Goal: Transaction & Acquisition: Subscribe to service/newsletter

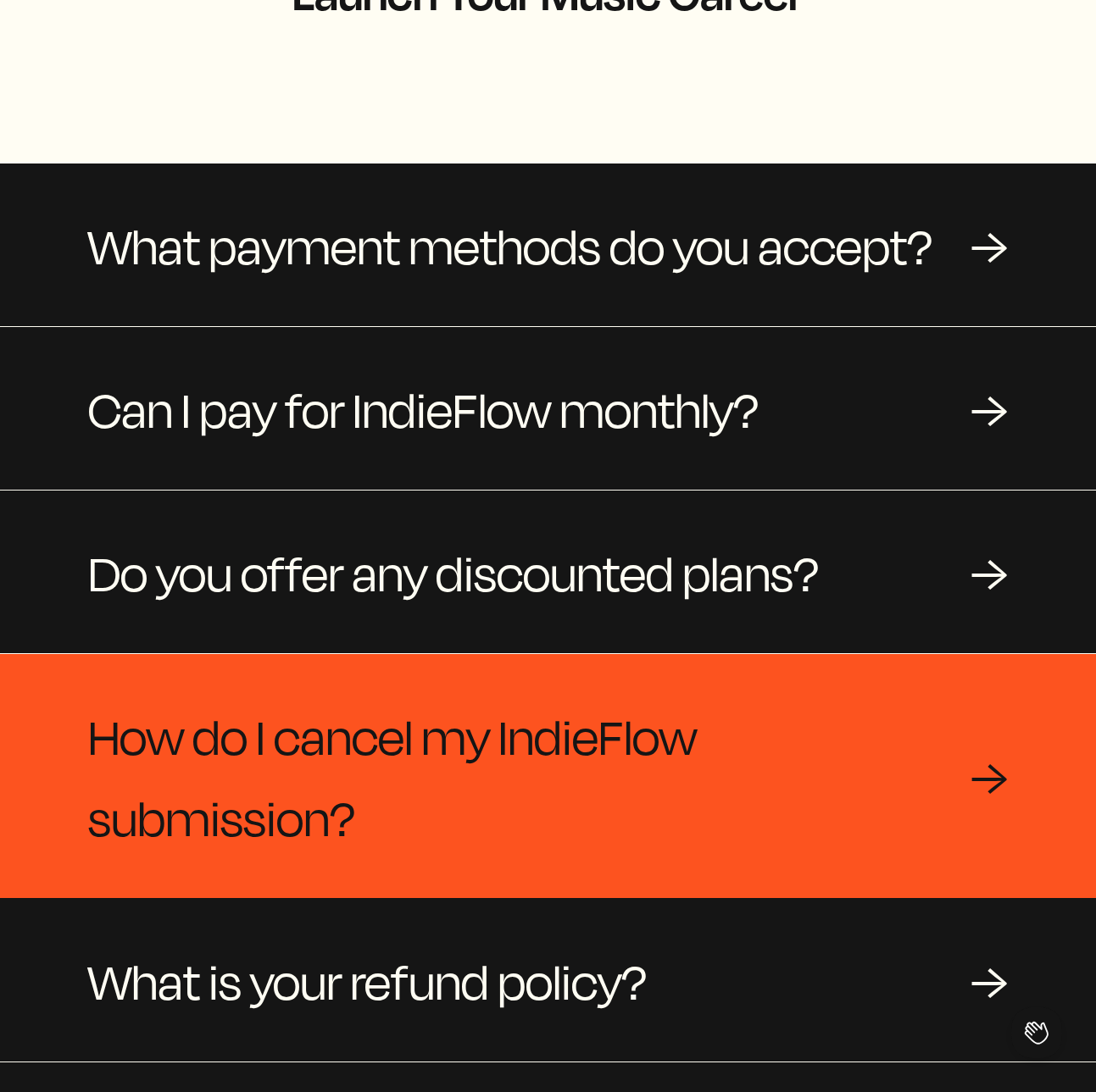
scroll to position [132, 0]
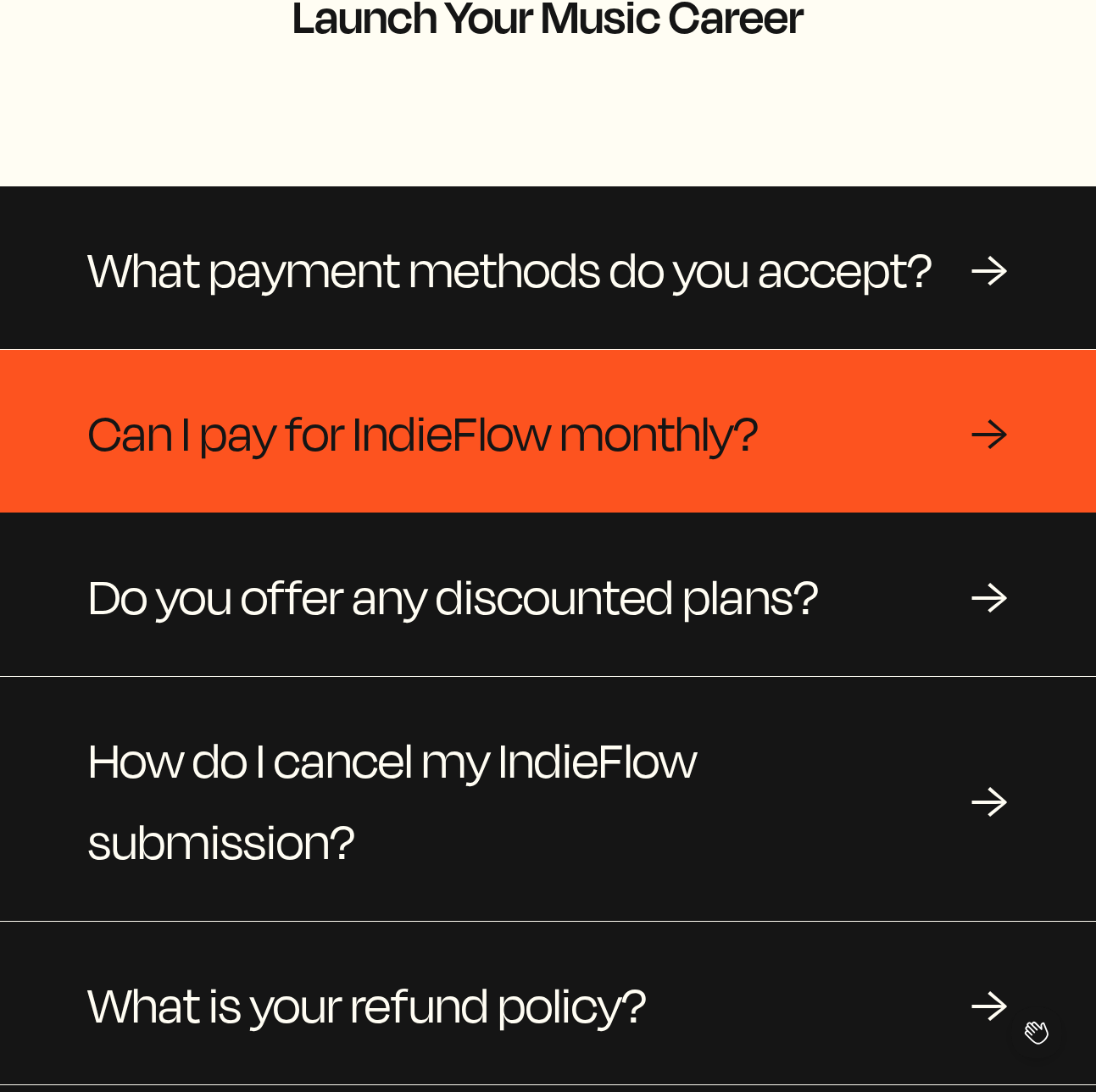
click at [711, 411] on span "Can I pay for IndieFlow monthly?" at bounding box center [423, 431] width 670 height 81
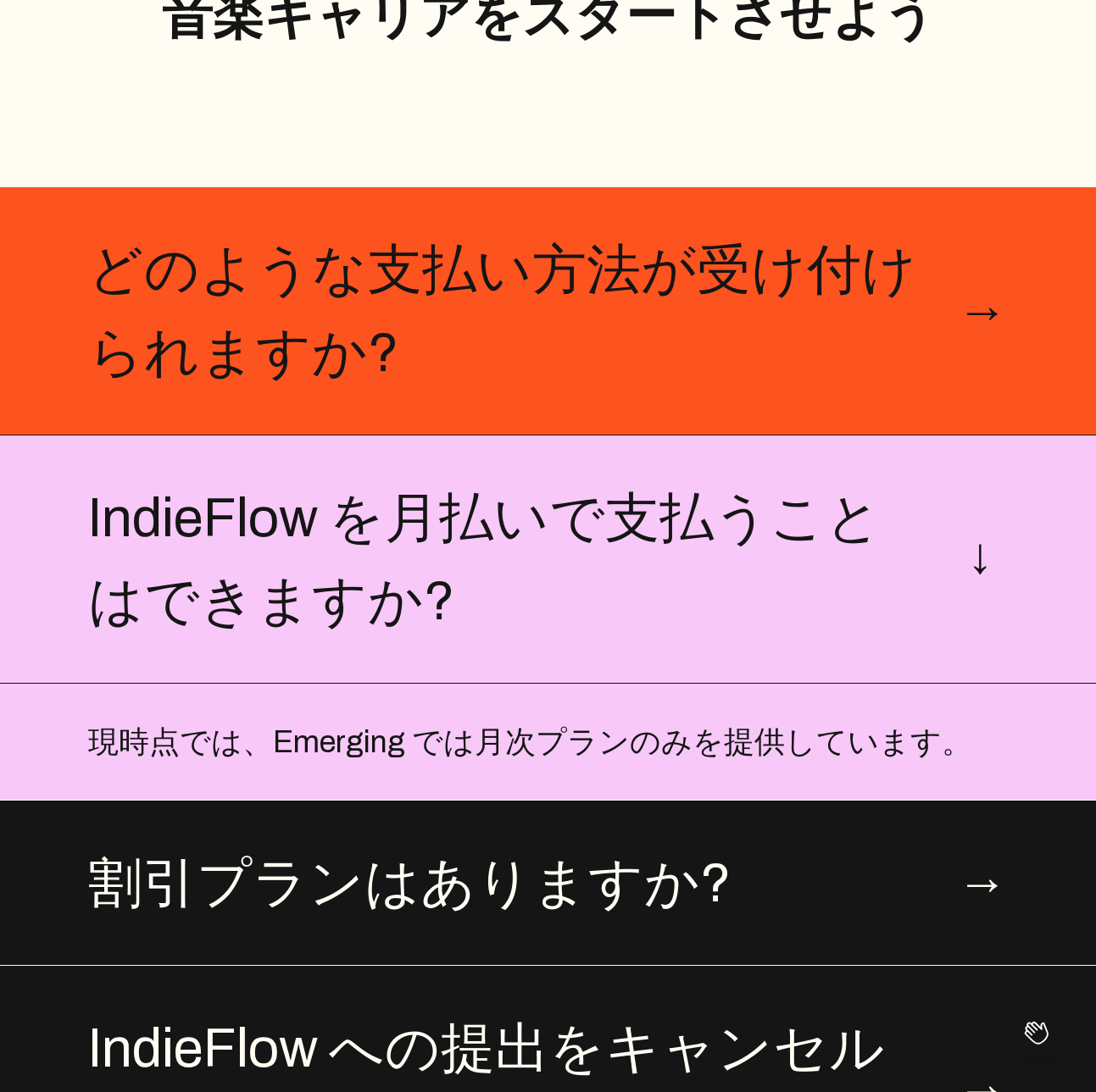
click at [930, 308] on span "どのような支払い方法が受け付けられますか?" at bounding box center [511, 311] width 848 height 166
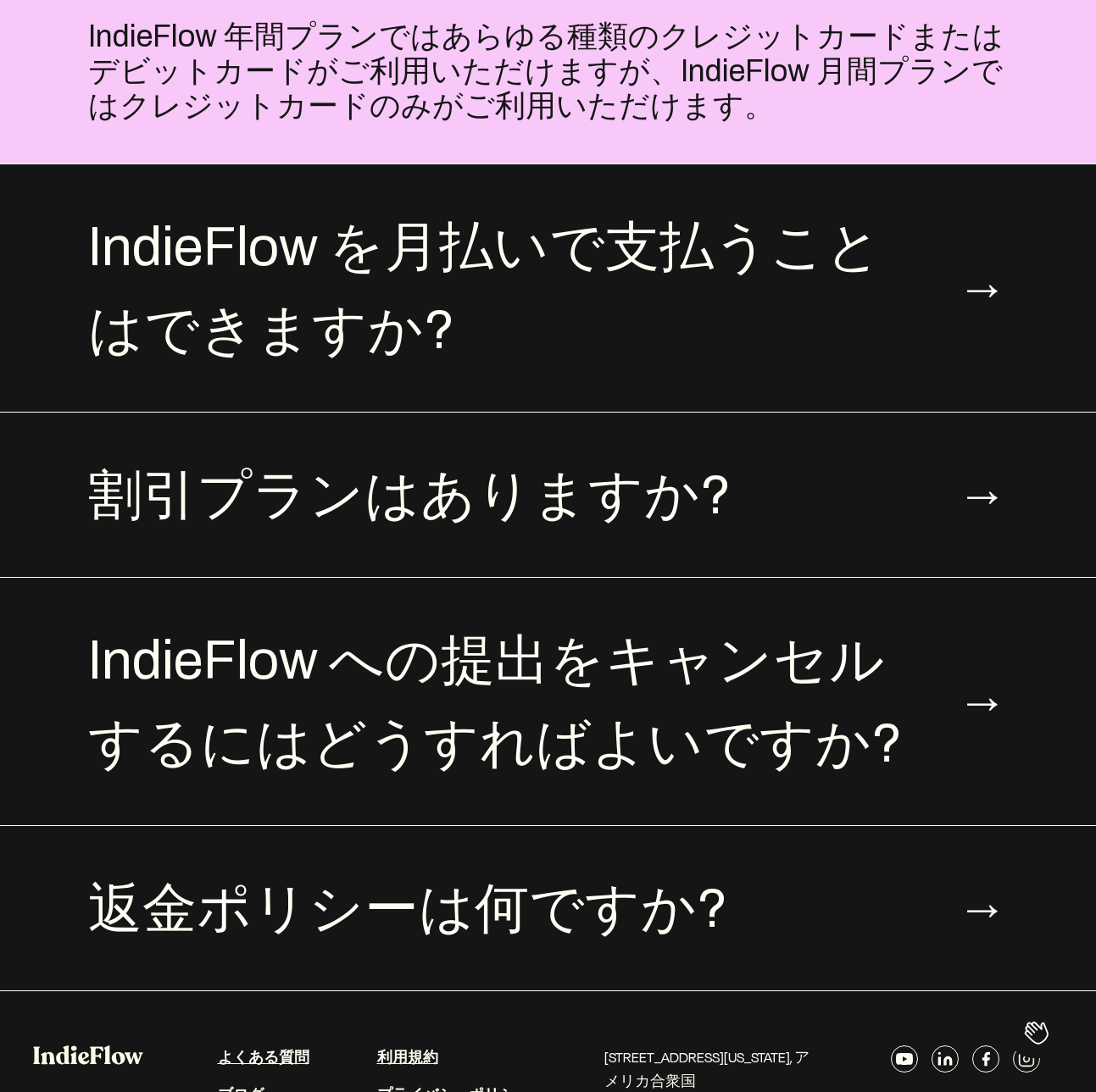
scroll to position [617, 0]
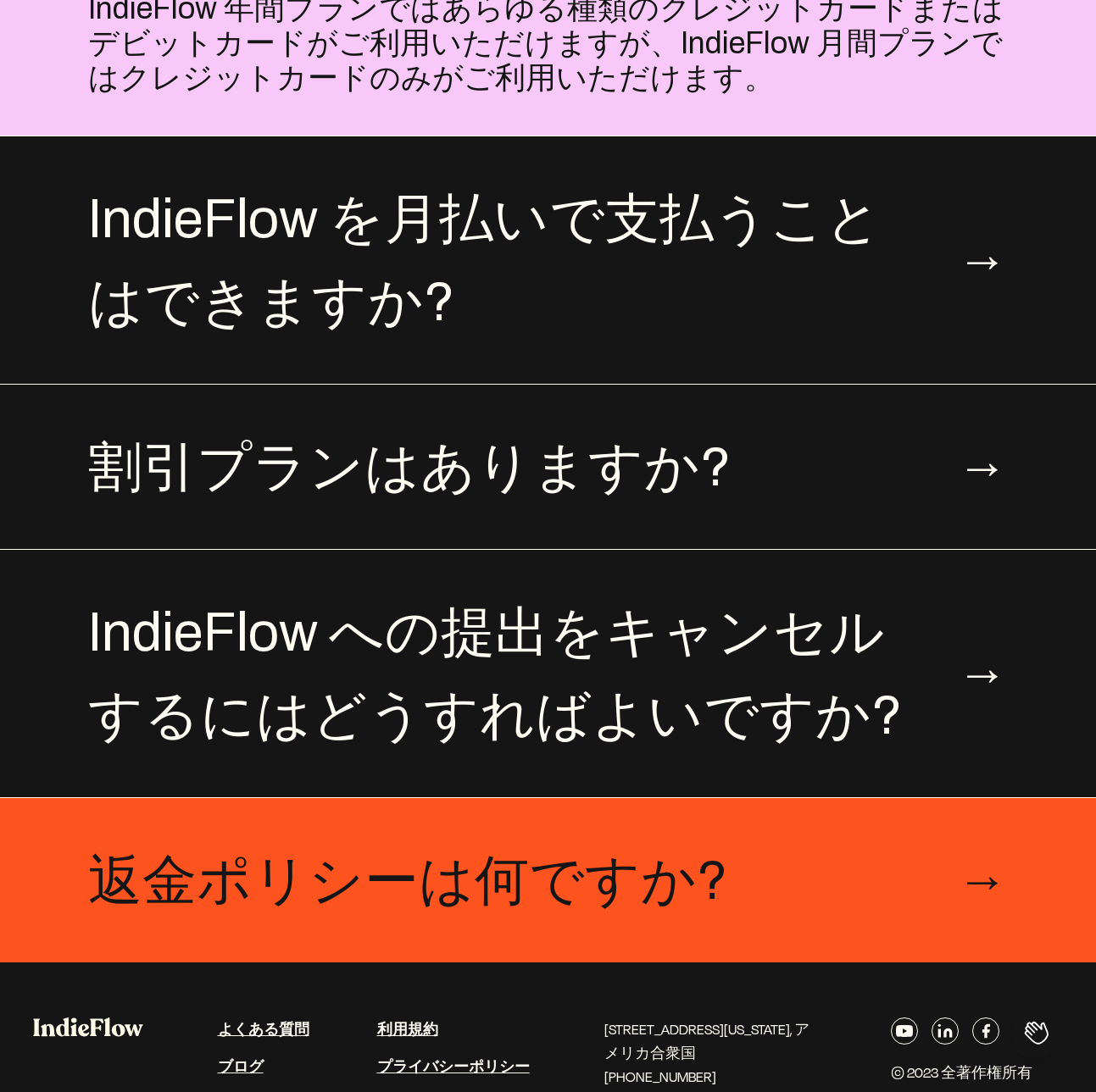
click at [534, 887] on font "返金ポリシーは何ですか?" at bounding box center [407, 880] width 639 height 58
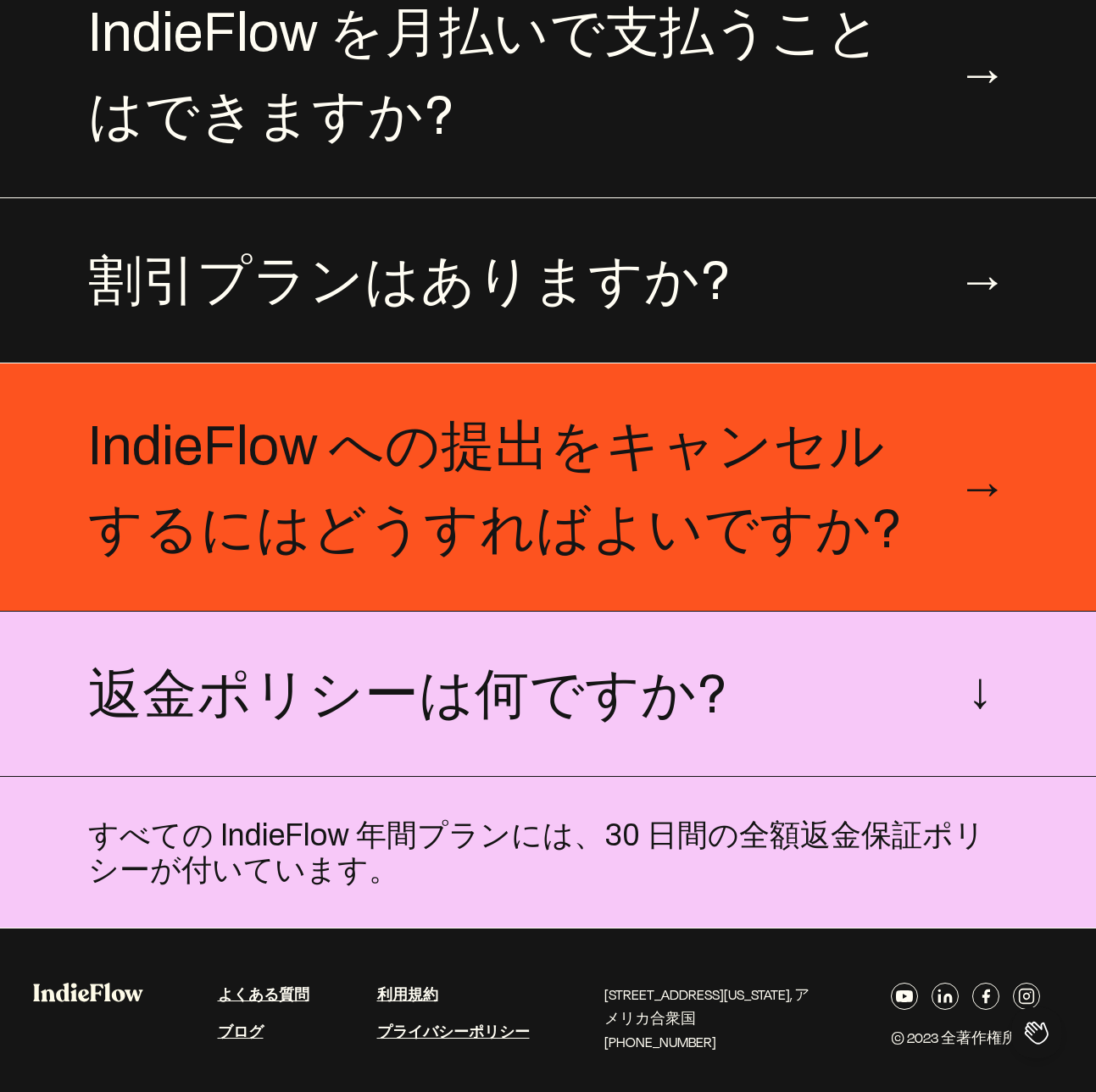
click at [741, 576] on div "IndieFlow への提出をキャンセルするにはどうすればよいですか? →" at bounding box center [548, 487] width 1096 height 247
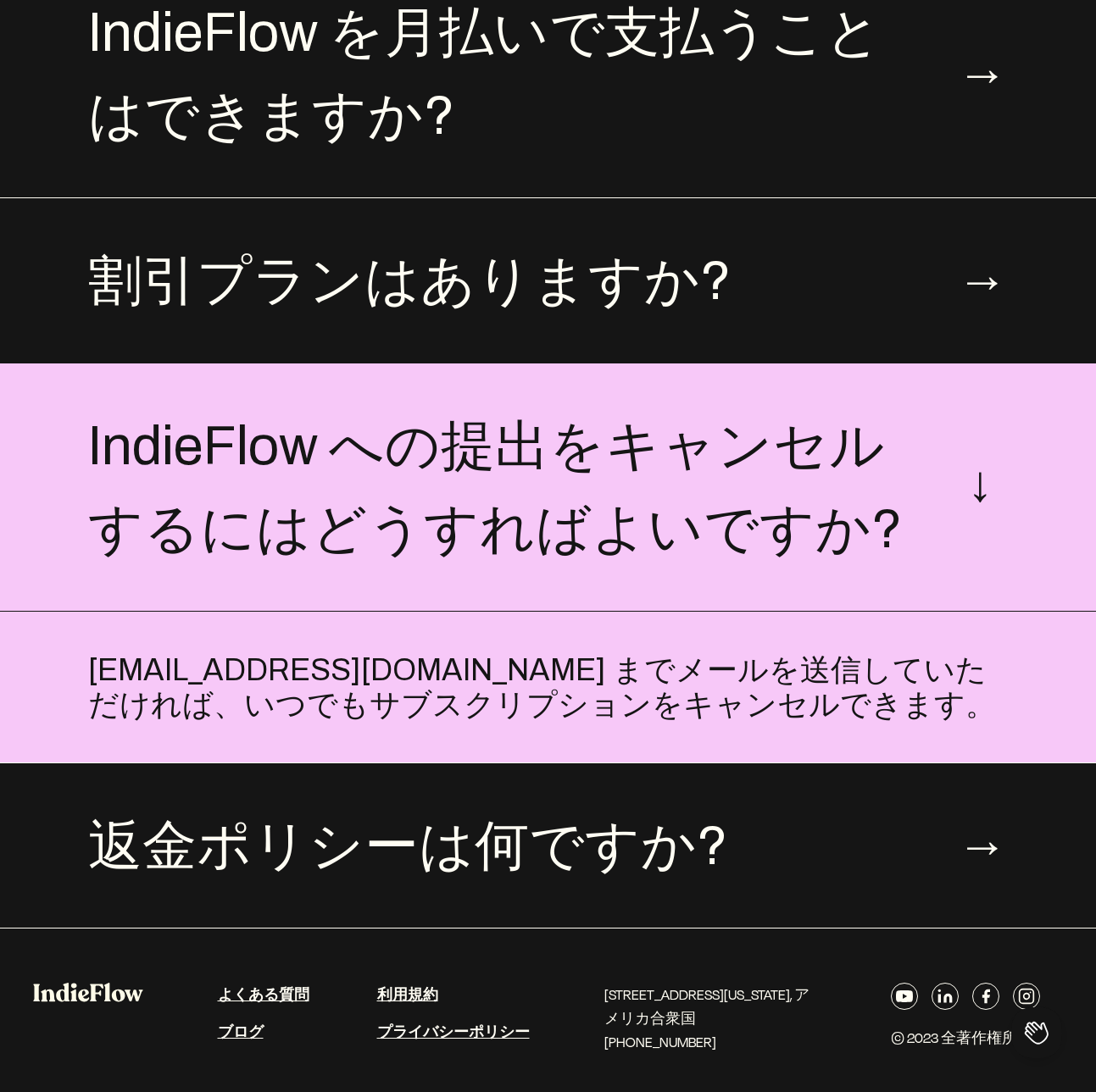
scroll to position [0, 0]
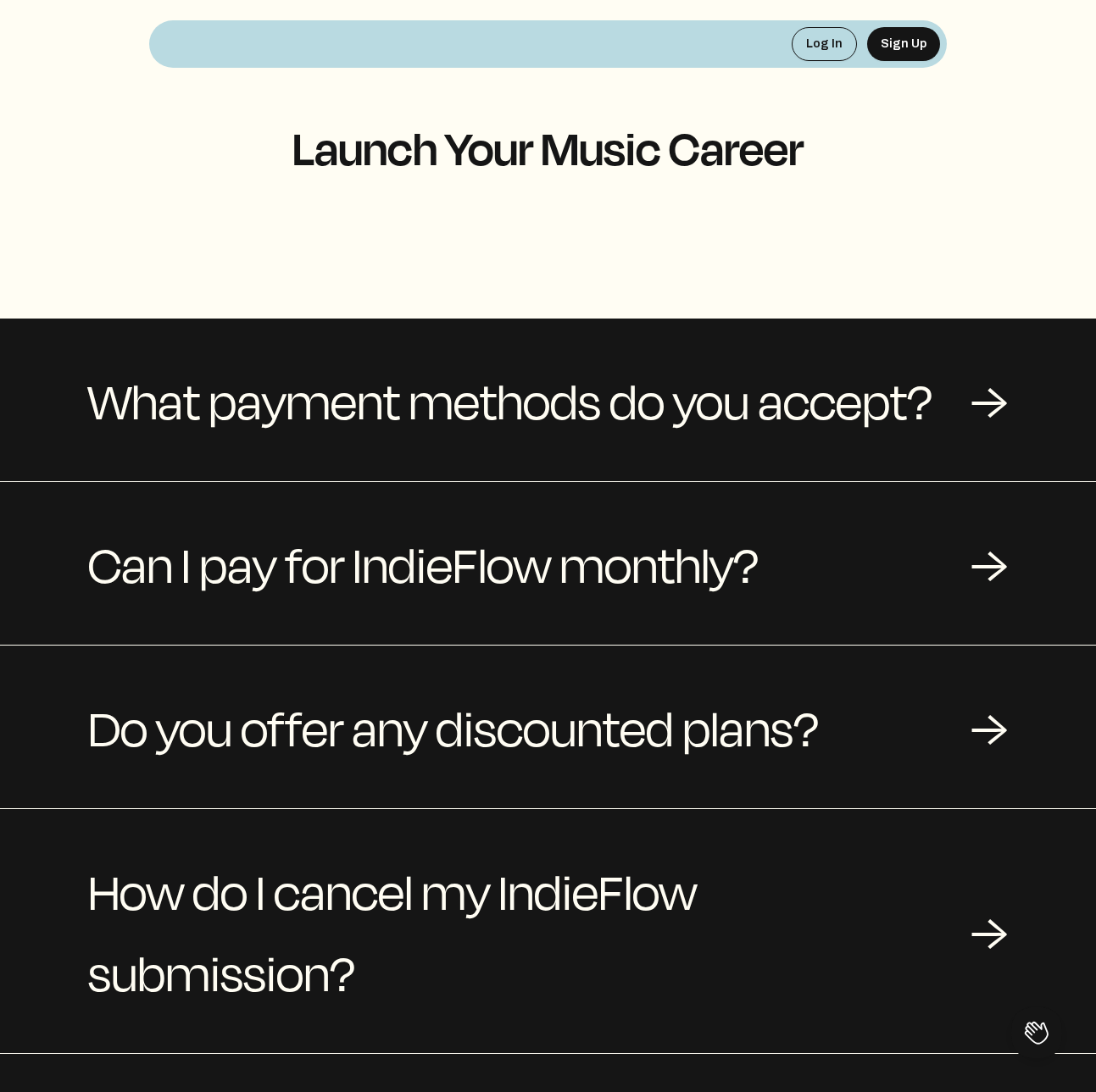
click at [616, 137] on h1 "Launch Your Music Career" at bounding box center [547, 148] width 797 height 51
click at [896, 38] on button "Sign Up" at bounding box center [903, 44] width 73 height 34
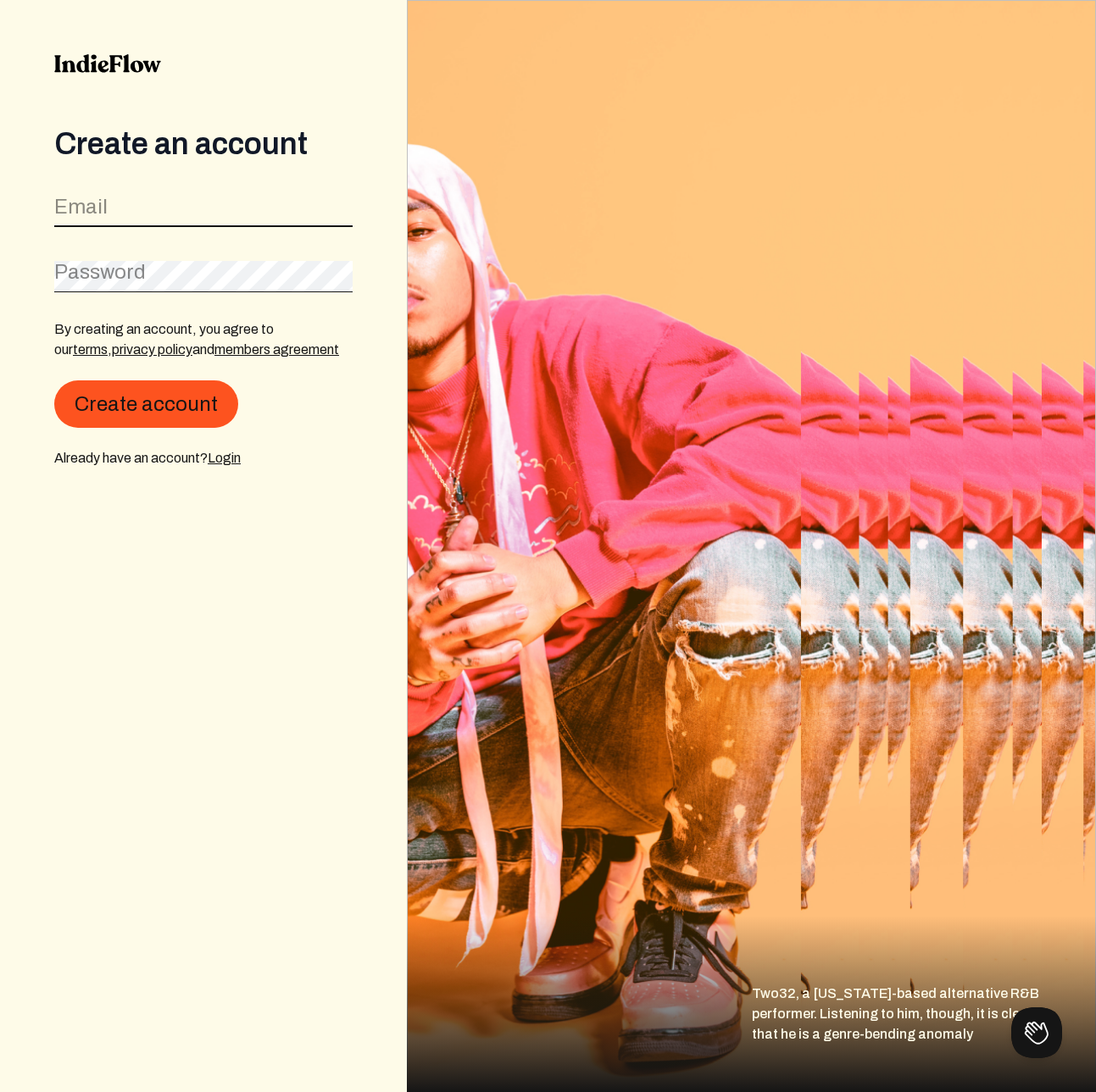
click at [137, 211] on input "email" at bounding box center [203, 210] width 299 height 32
click at [104, 210] on label "Email" at bounding box center [80, 206] width 53 height 27
click at [92, 207] on input "email" at bounding box center [203, 210] width 299 height 32
click at [130, 215] on input "email" at bounding box center [203, 210] width 299 height 32
type input "e"
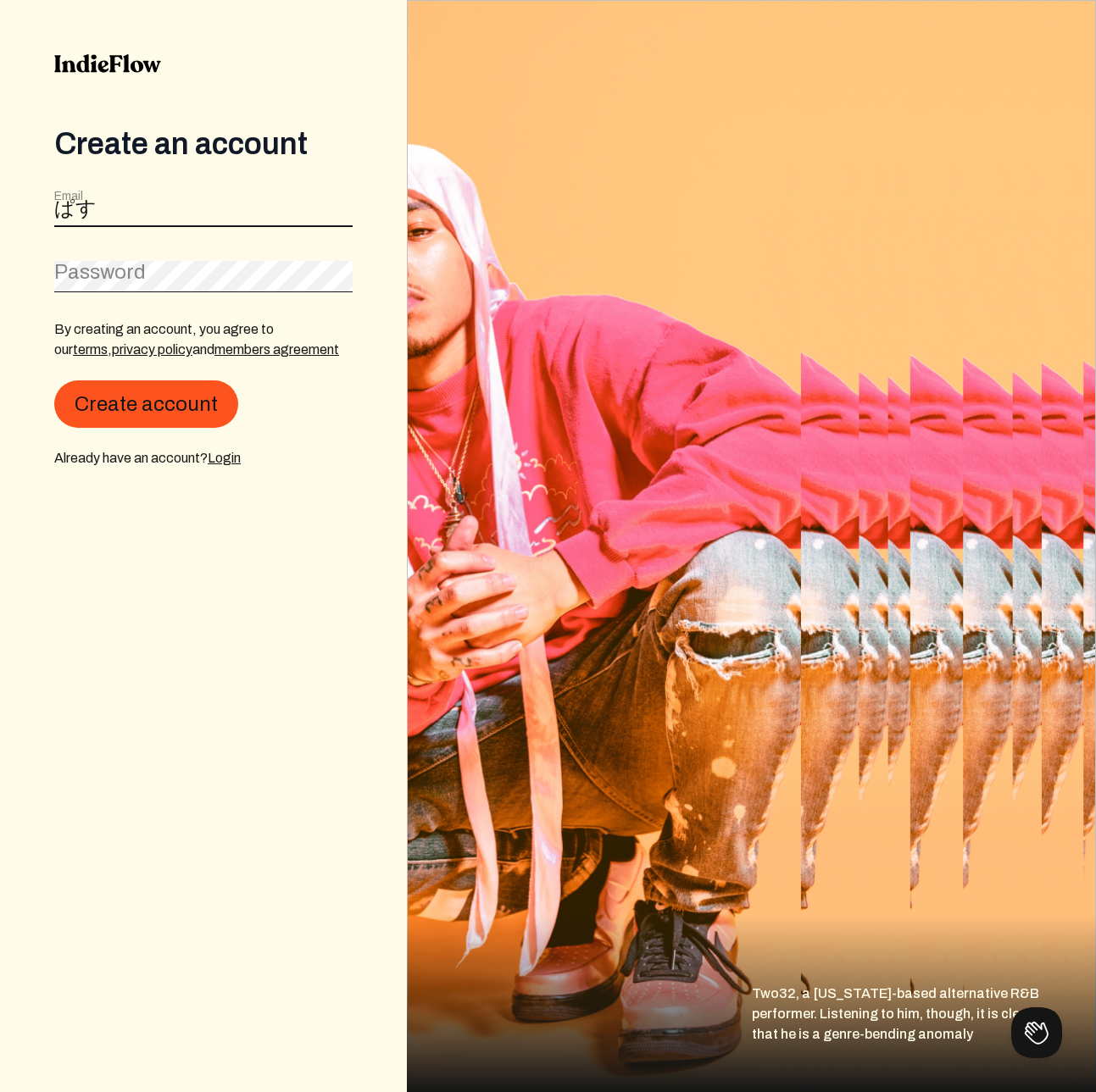
type input "Et0421-0421"
type input "[EMAIL_ADDRESS][DOMAIN_NAME]"
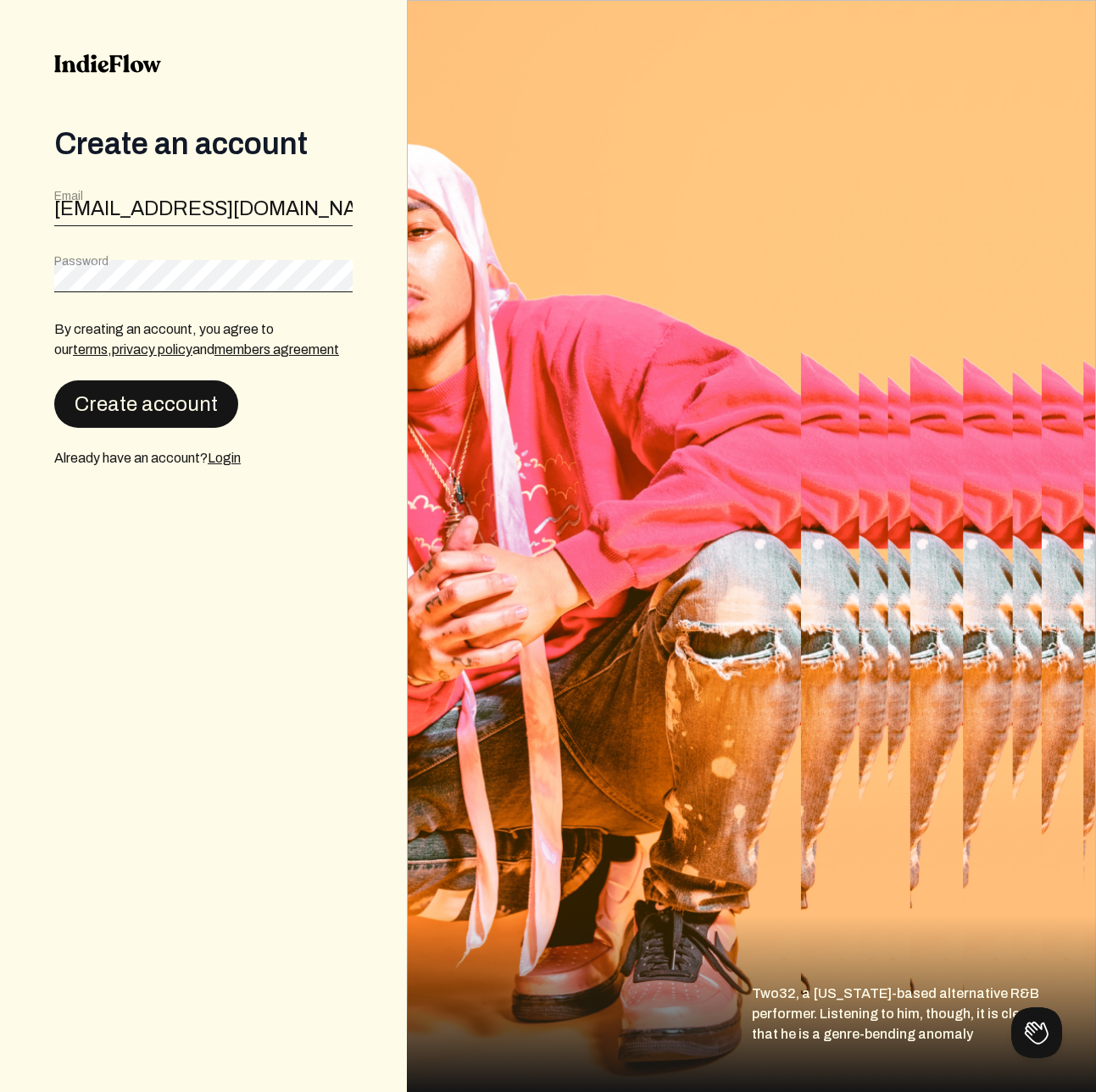
click at [113, 394] on button "Create account" at bounding box center [145, 404] width 184 height 47
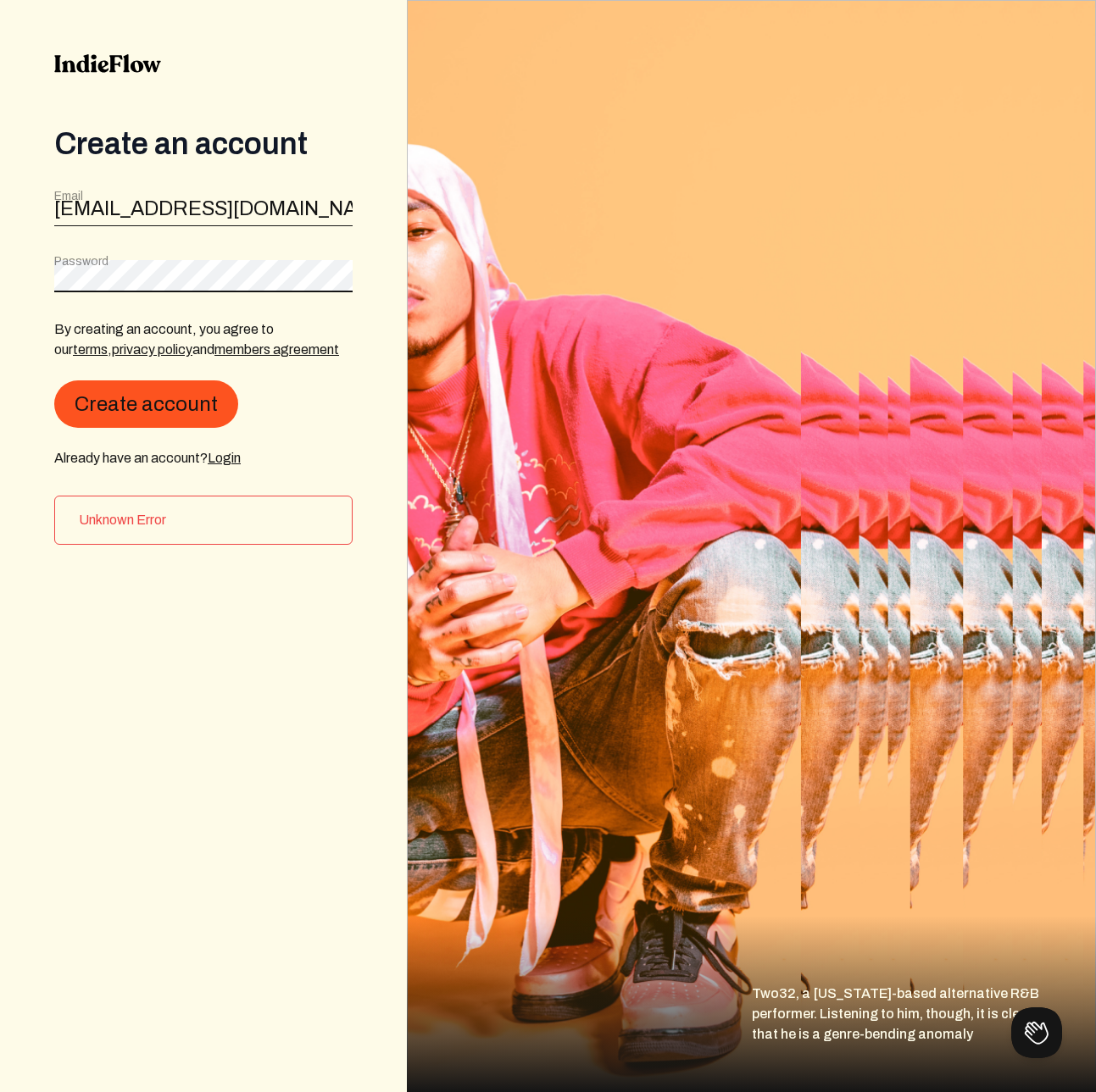
click at [35, 278] on div "Create an account Email evntdy@gmail.com Password By creating an account, you a…" at bounding box center [203, 546] width 406 height 1092
click at [135, 421] on button "Create account" at bounding box center [145, 404] width 184 height 47
click at [129, 524] on h3 "Unknown Error" at bounding box center [208, 520] width 259 height 20
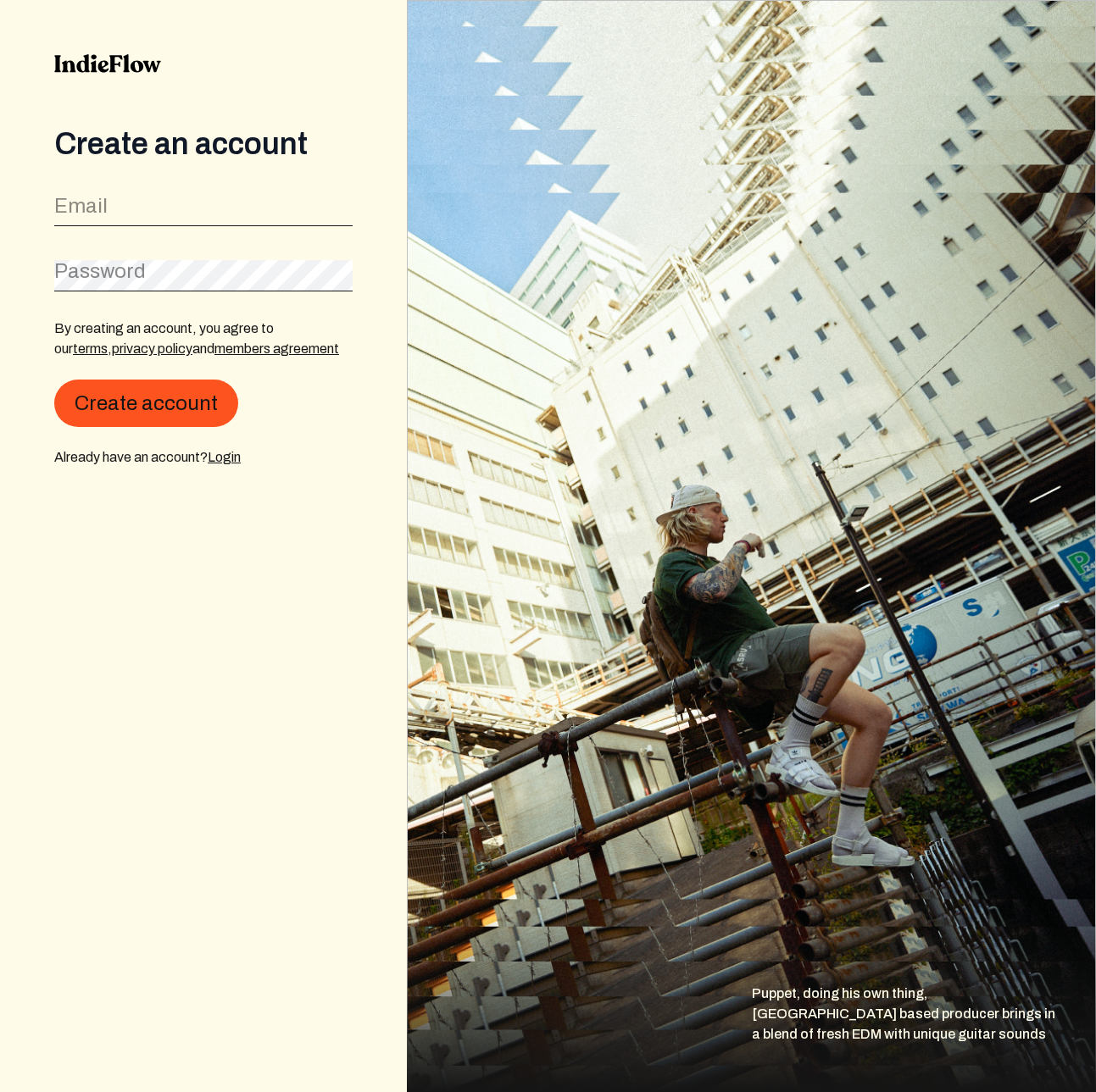
click at [105, 212] on label "Email" at bounding box center [80, 206] width 53 height 27
click at [92, 214] on input "email" at bounding box center [203, 210] width 299 height 32
type input "[EMAIL_ADDRESS][DOMAIN_NAME]"
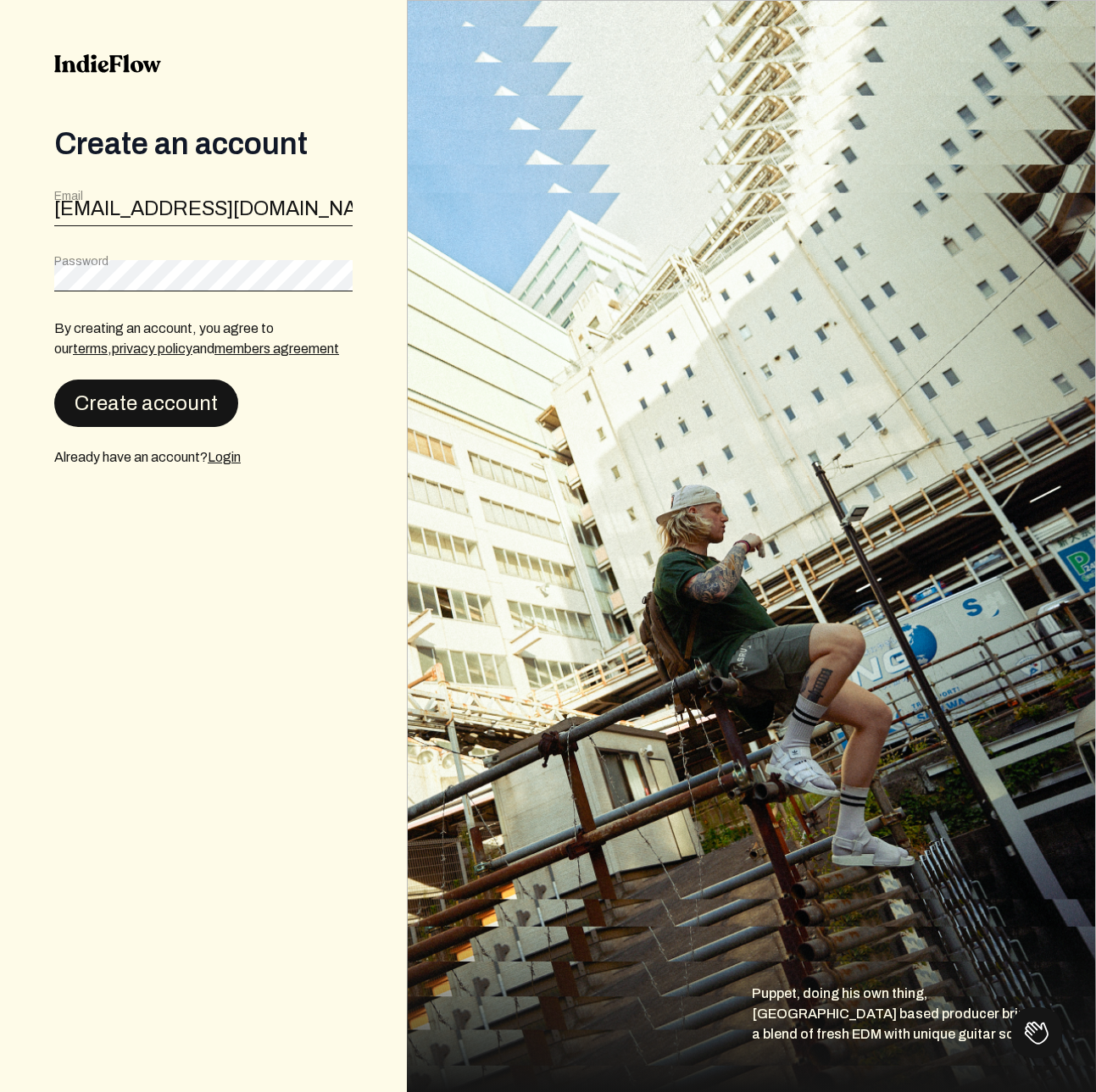
click at [146, 407] on button "Create account" at bounding box center [145, 404] width 184 height 47
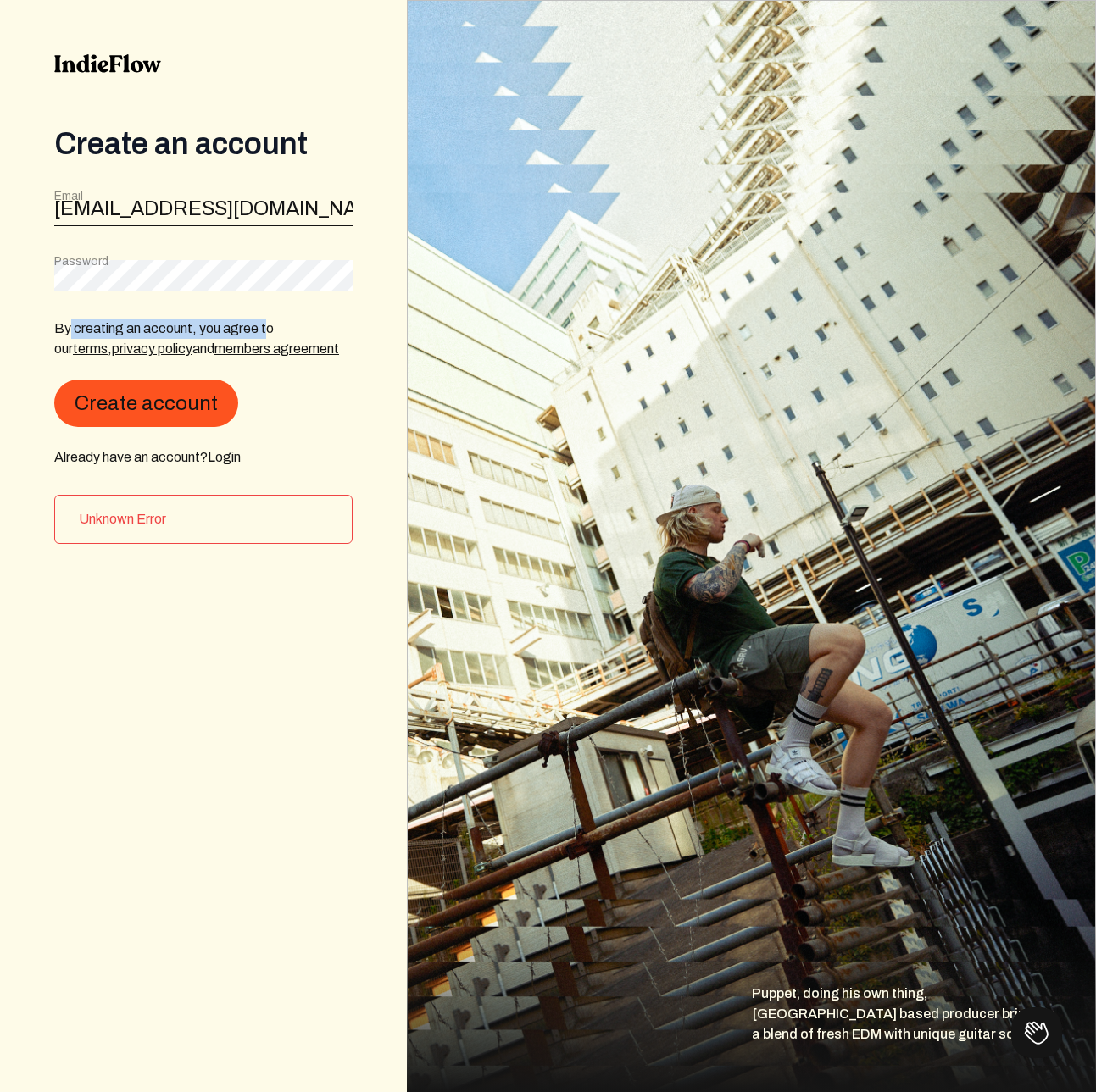
drag, startPoint x: 59, startPoint y: 331, endPoint x: 257, endPoint y: 329, distance: 198.0
click at [260, 329] on p "By creating an account, you agree to our terms , privacy policy and members agr…" at bounding box center [203, 339] width 299 height 41
click at [111, 348] on link "privacy policy" at bounding box center [152, 349] width 80 height 15
click at [120, 68] on img at bounding box center [107, 63] width 107 height 18
